Goal: Find specific fact

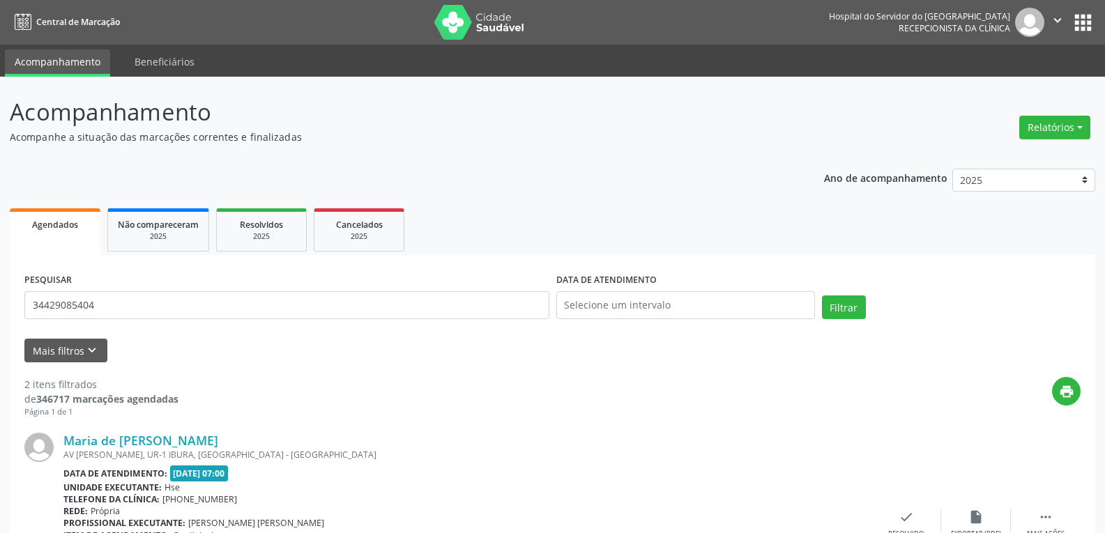
type input "34429085404"
click at [822, 295] on button "Filtrar" at bounding box center [844, 307] width 44 height 24
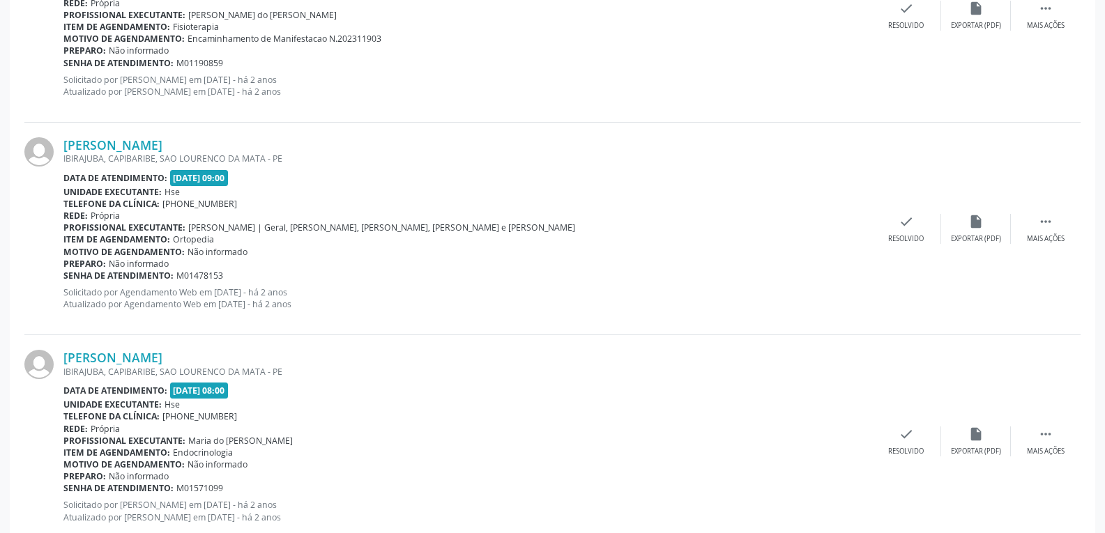
scroll to position [760, 0]
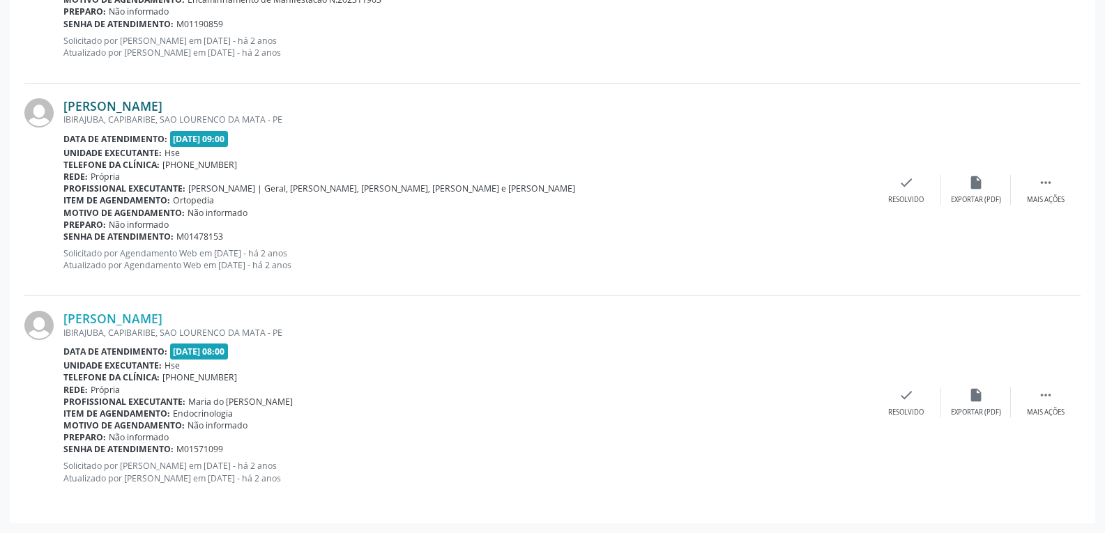
click at [109, 105] on link "[PERSON_NAME]" at bounding box center [112, 105] width 99 height 15
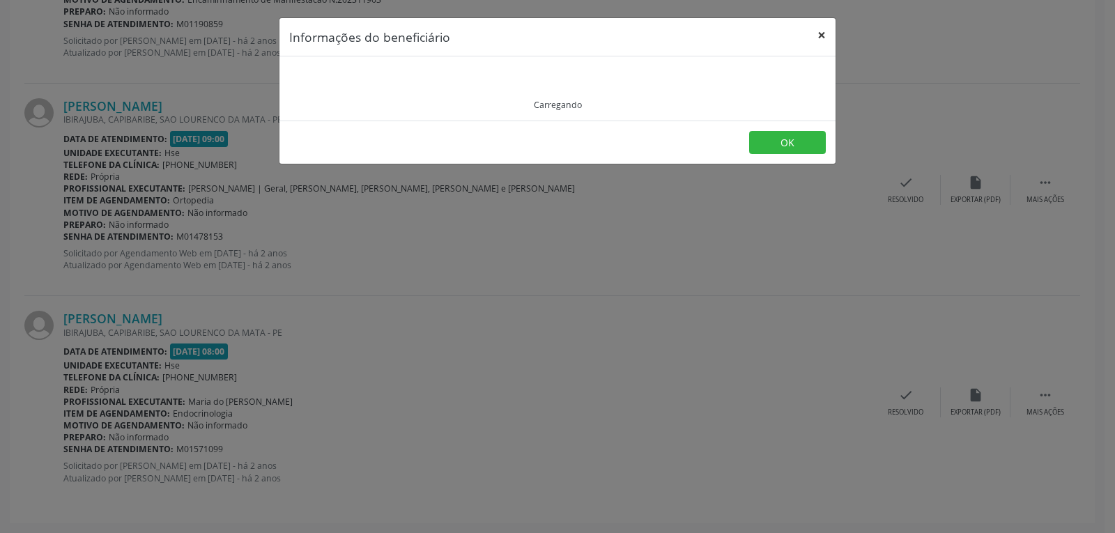
click at [822, 36] on button "×" at bounding box center [822, 35] width 28 height 34
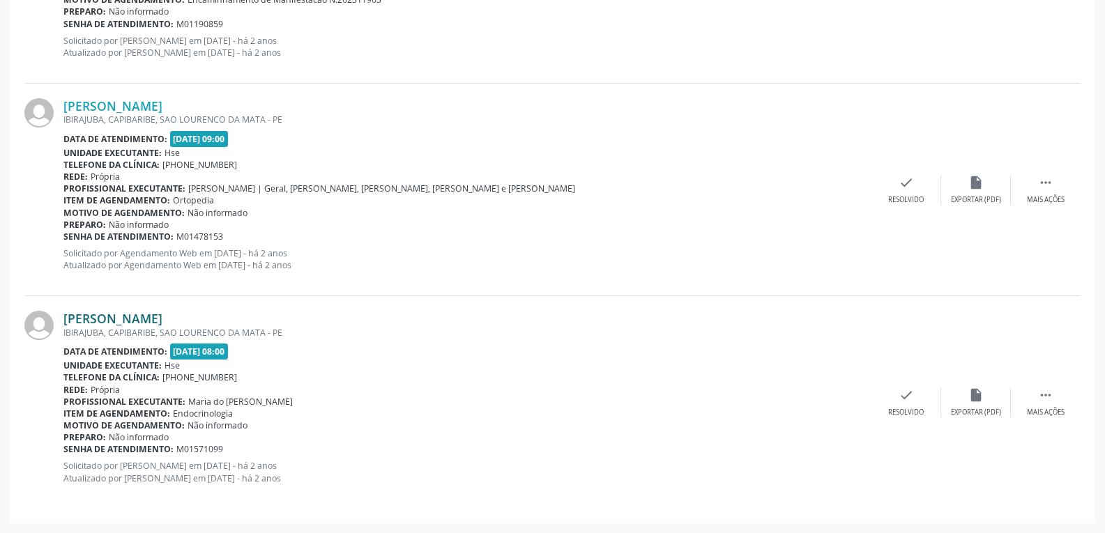
click at [147, 314] on link "[PERSON_NAME]" at bounding box center [112, 318] width 99 height 15
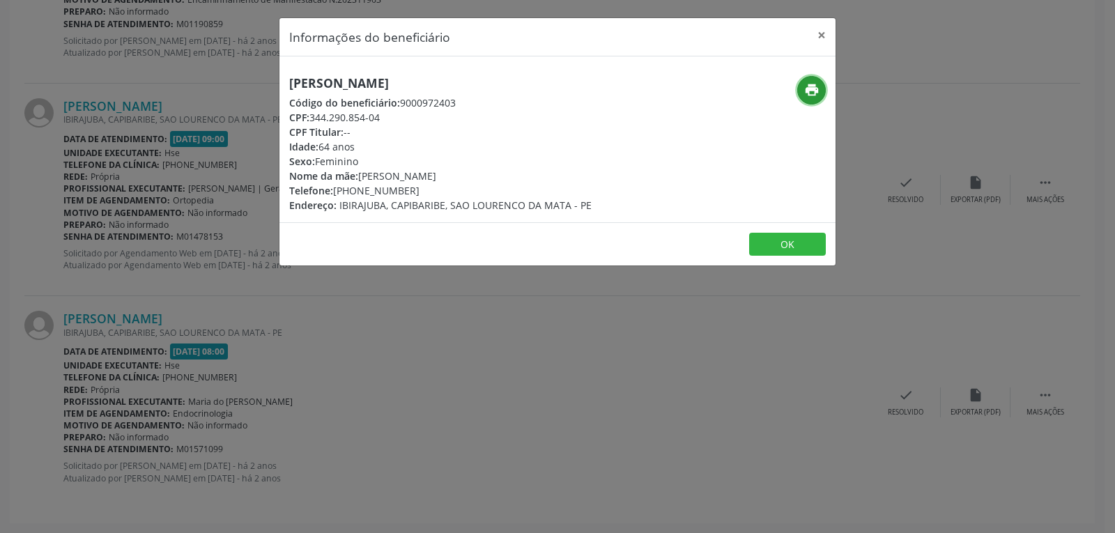
click at [808, 90] on icon "print" at bounding box center [811, 89] width 15 height 15
drag, startPoint x: 311, startPoint y: 115, endPoint x: 428, endPoint y: 114, distance: 117.1
click at [428, 114] on div "CPF: 344.290.854-04" at bounding box center [440, 117] width 302 height 15
copy div "344.290.854-04"
drag, startPoint x: 355, startPoint y: 190, endPoint x: 425, endPoint y: 189, distance: 69.7
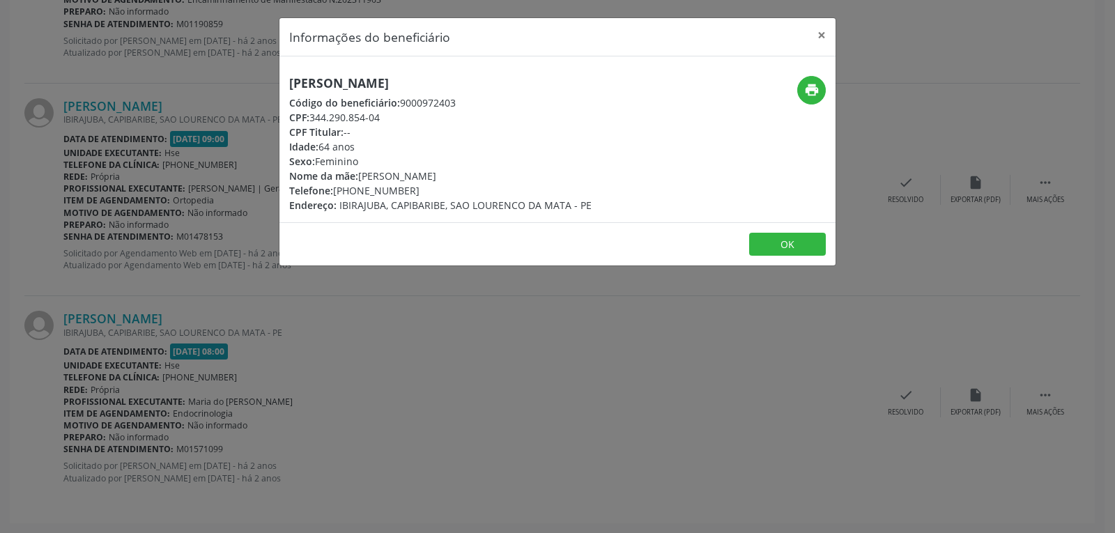
click at [425, 189] on div "Telefone: [PHONE_NUMBER]" at bounding box center [440, 190] width 302 height 15
copy div "99170-6352"
click at [826, 35] on button "×" at bounding box center [822, 35] width 28 height 34
